Goal: Task Accomplishment & Management: Use online tool/utility

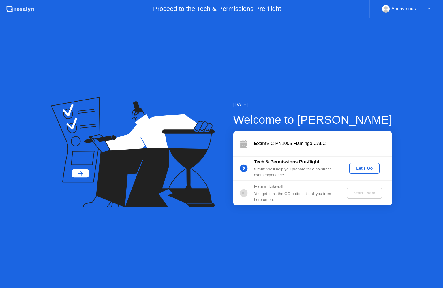
click at [356, 172] on button "Let's Go" at bounding box center [364, 168] width 30 height 11
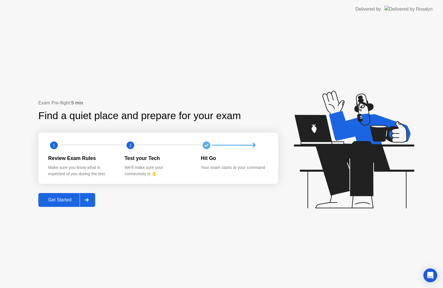
click at [92, 199] on div at bounding box center [87, 200] width 14 height 13
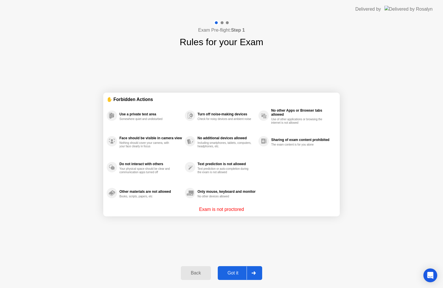
click at [262, 269] on button "Got it" at bounding box center [240, 273] width 44 height 14
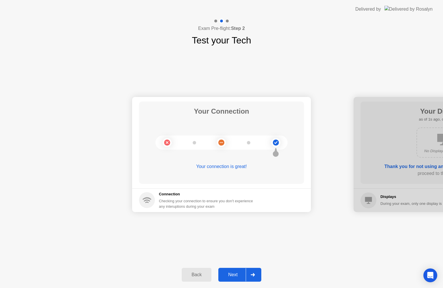
click at [251, 270] on div at bounding box center [252, 275] width 14 height 13
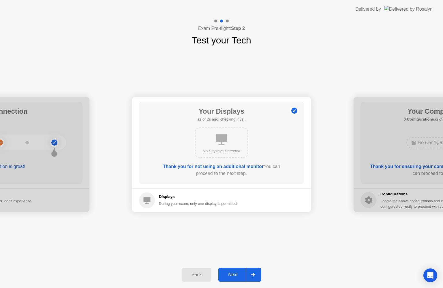
click at [247, 272] on div at bounding box center [252, 275] width 14 height 13
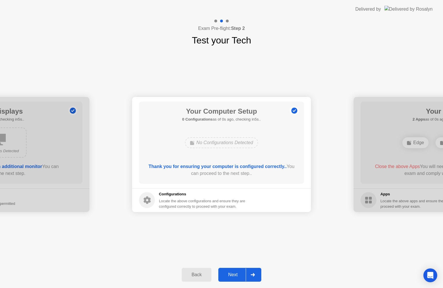
click at [247, 272] on div at bounding box center [252, 275] width 14 height 13
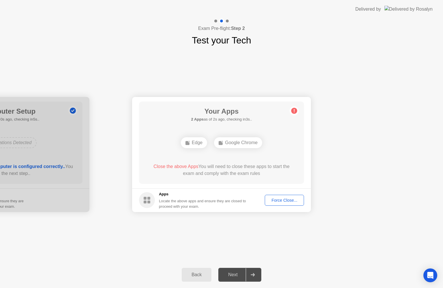
click at [254, 277] on div at bounding box center [252, 275] width 14 height 13
click at [286, 195] on button "Force Close..." at bounding box center [283, 200] width 39 height 11
click at [282, 202] on div "Force Close..." at bounding box center [283, 200] width 35 height 5
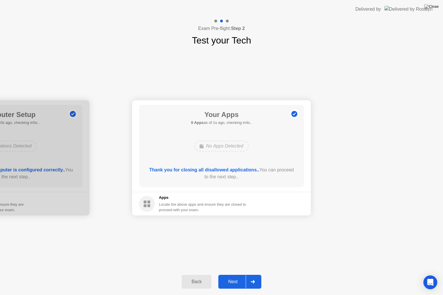
click at [256, 279] on div at bounding box center [252, 281] width 14 height 13
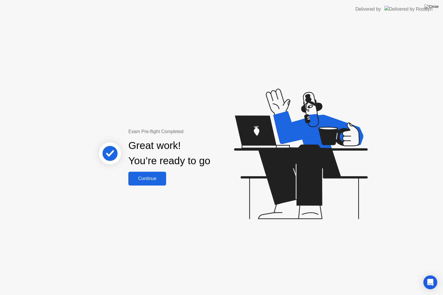
click at [152, 180] on div "Continue" at bounding box center [147, 178] width 34 height 5
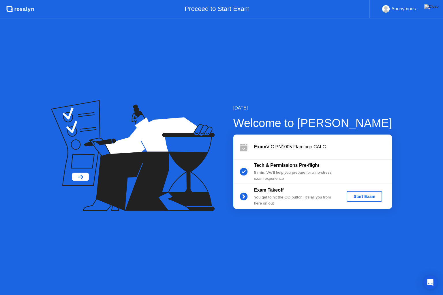
click at [355, 192] on button "Start Exam" at bounding box center [363, 196] width 35 height 11
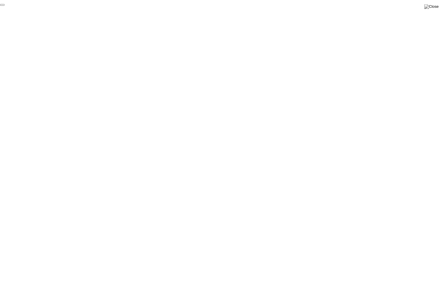
click div "End Proctoring Session"
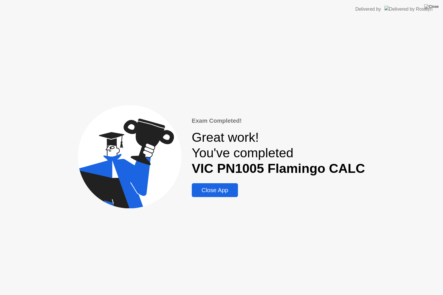
click at [224, 189] on div "Close App" at bounding box center [214, 190] width 43 height 7
